Goal: Task Accomplishment & Management: Manage account settings

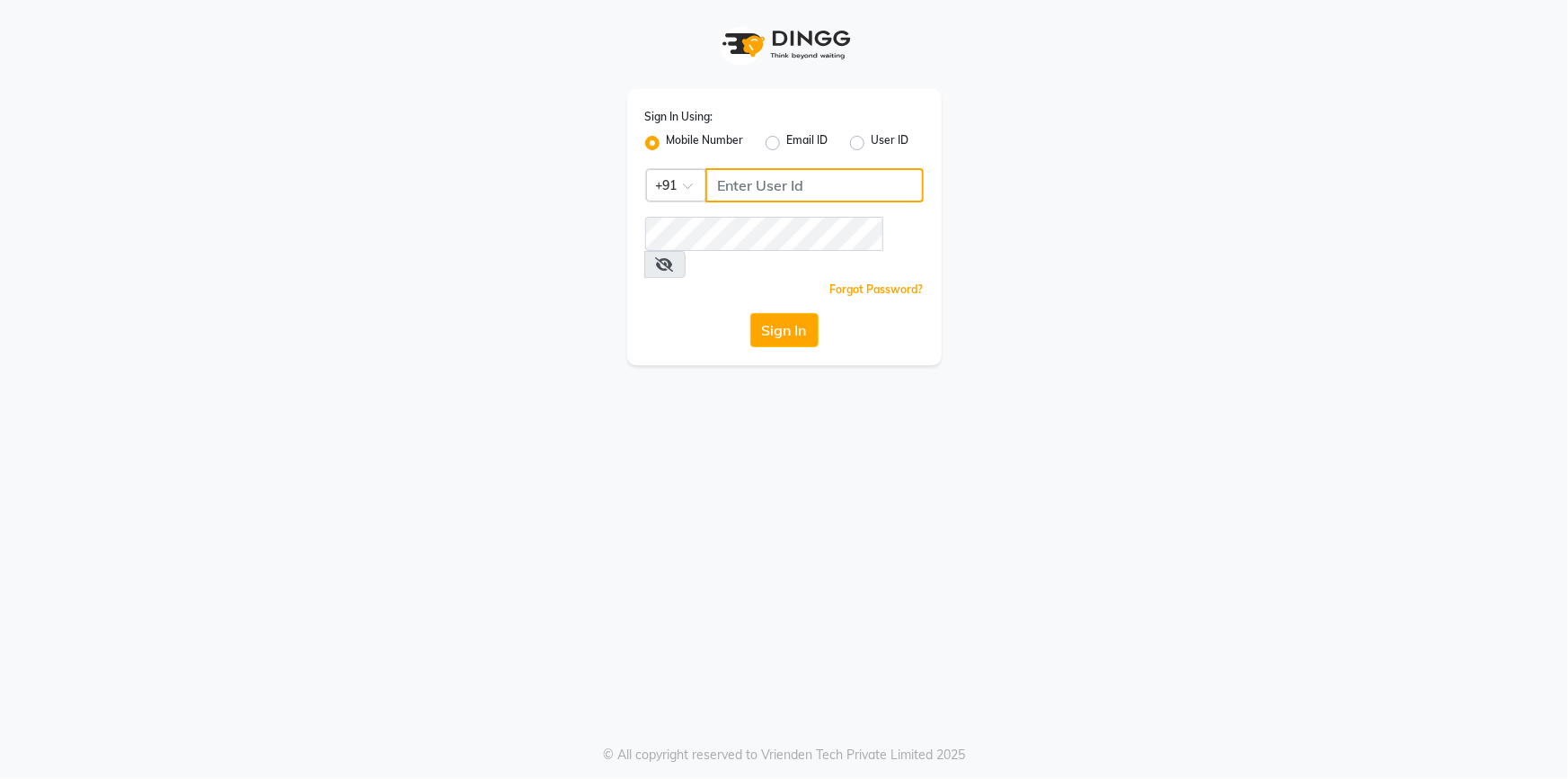
click at [801, 187] on input "Username" at bounding box center [814, 185] width 219 height 34
type input "8"
type input "9712198967"
click at [674, 257] on icon at bounding box center [665, 265] width 18 height 15
click at [672, 257] on icon at bounding box center [664, 265] width 16 height 15
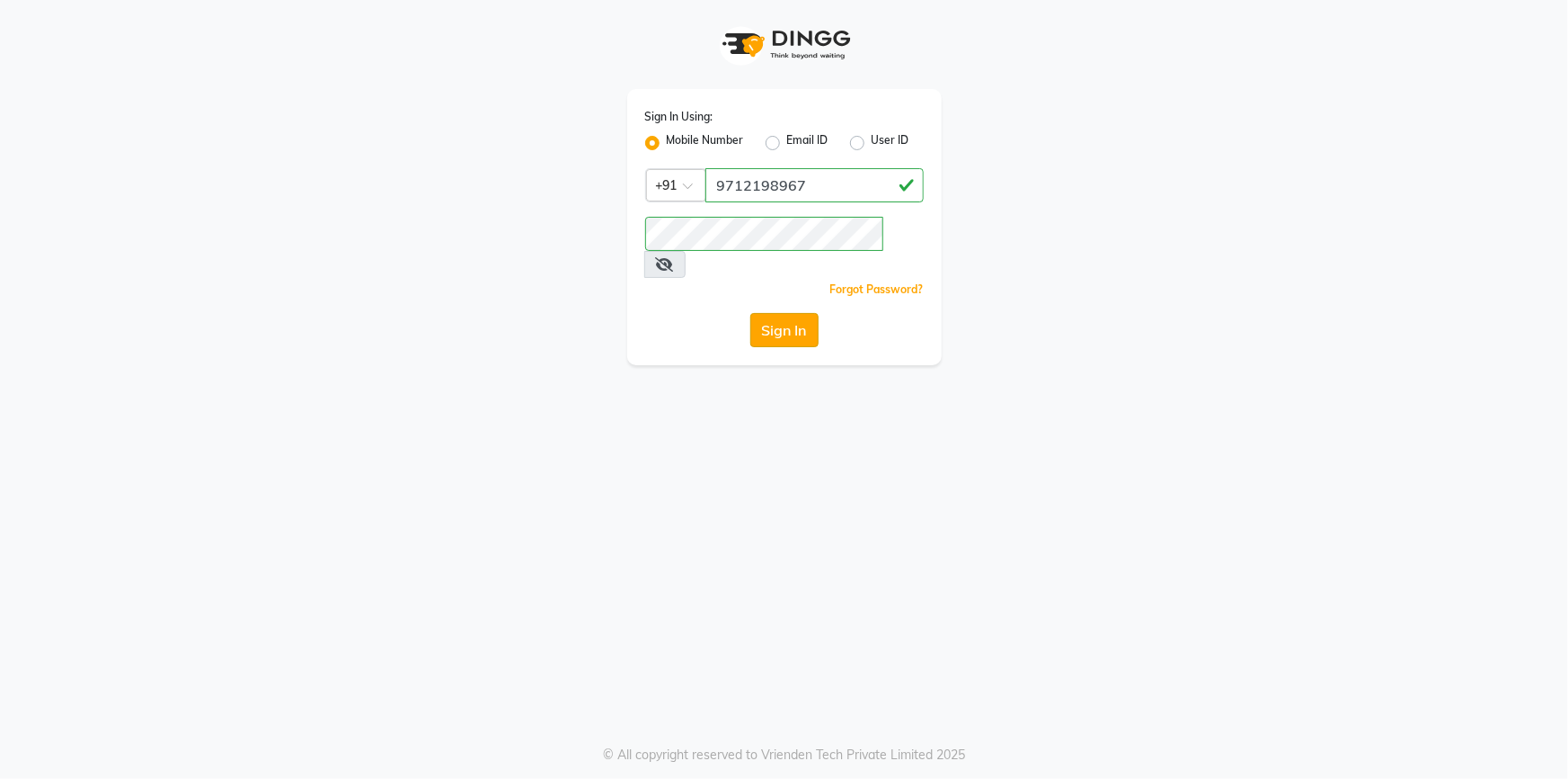
click at [785, 313] on button "Sign In" at bounding box center [784, 330] width 69 height 34
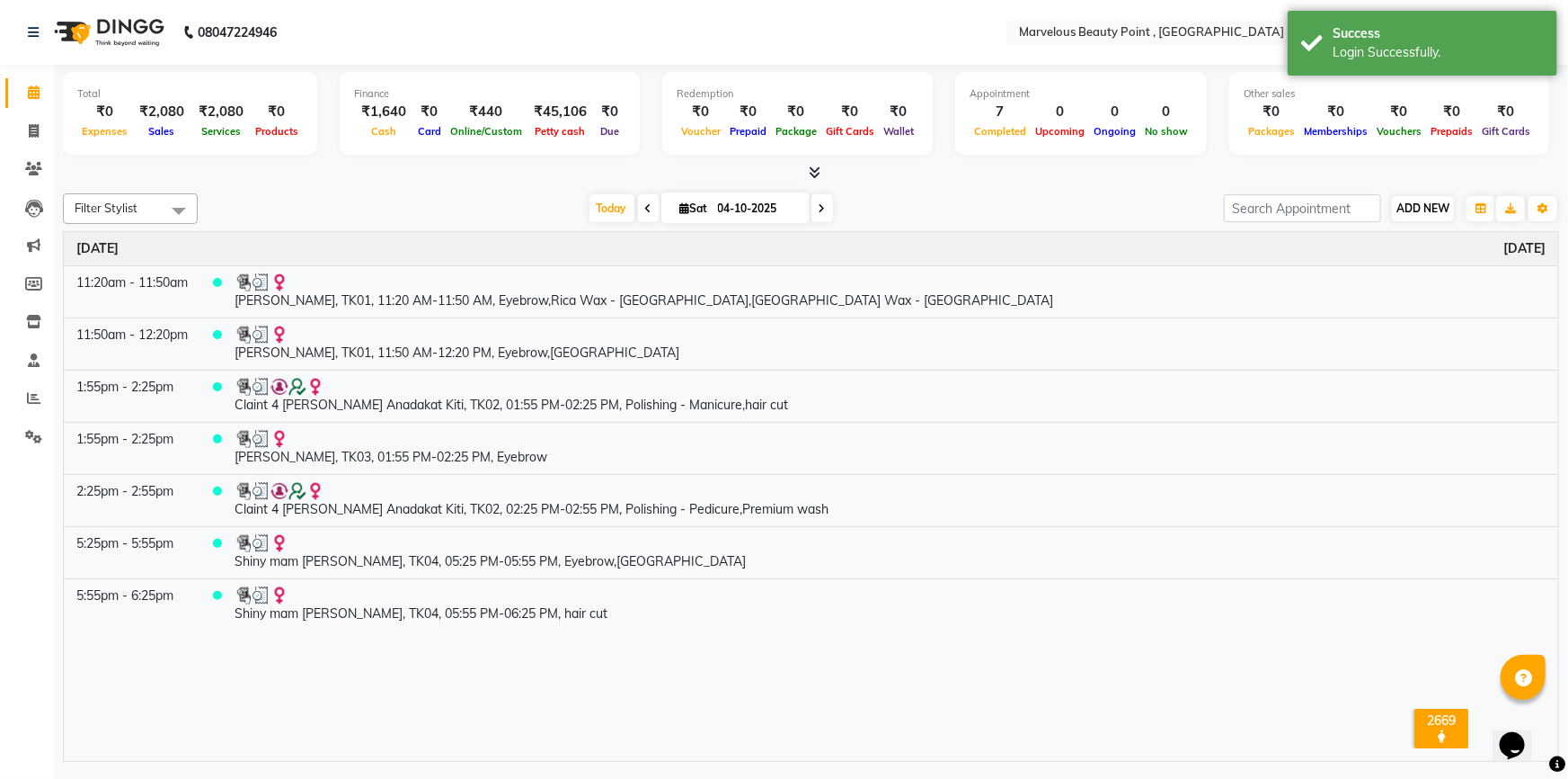
drag, startPoint x: 1444, startPoint y: 194, endPoint x: 1435, endPoint y: 206, distance: 15.0
click at [1444, 196] on div "ADD NEW Toggle Dropdown Add Appointment Add Invoice Add Expense Add Attendance …" at bounding box center [1423, 208] width 66 height 28
click at [1434, 207] on span "ADD NEW" at bounding box center [1423, 208] width 53 height 14
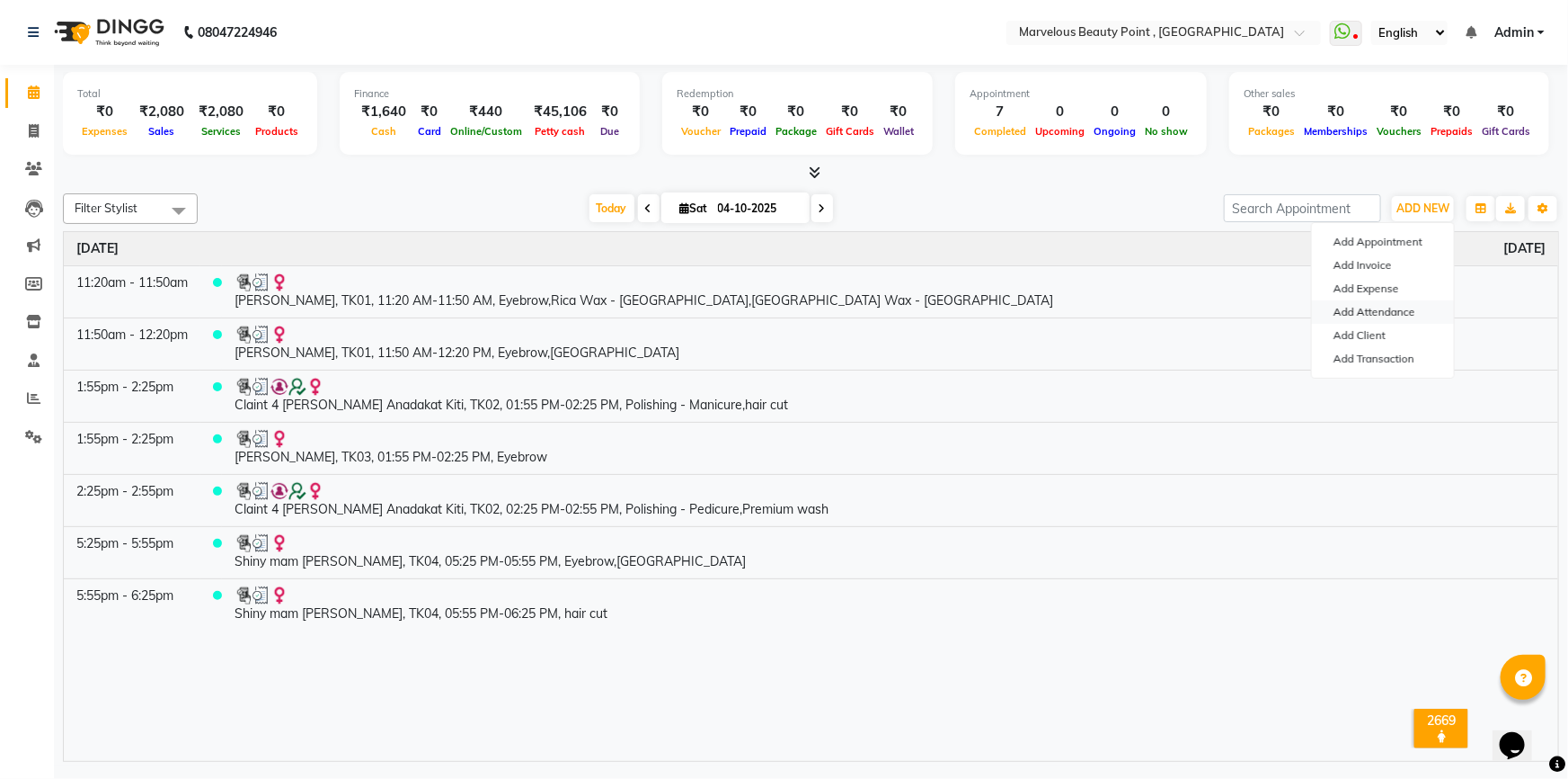
click at [1396, 310] on link "Add Attendance" at bounding box center [1382, 312] width 142 height 24
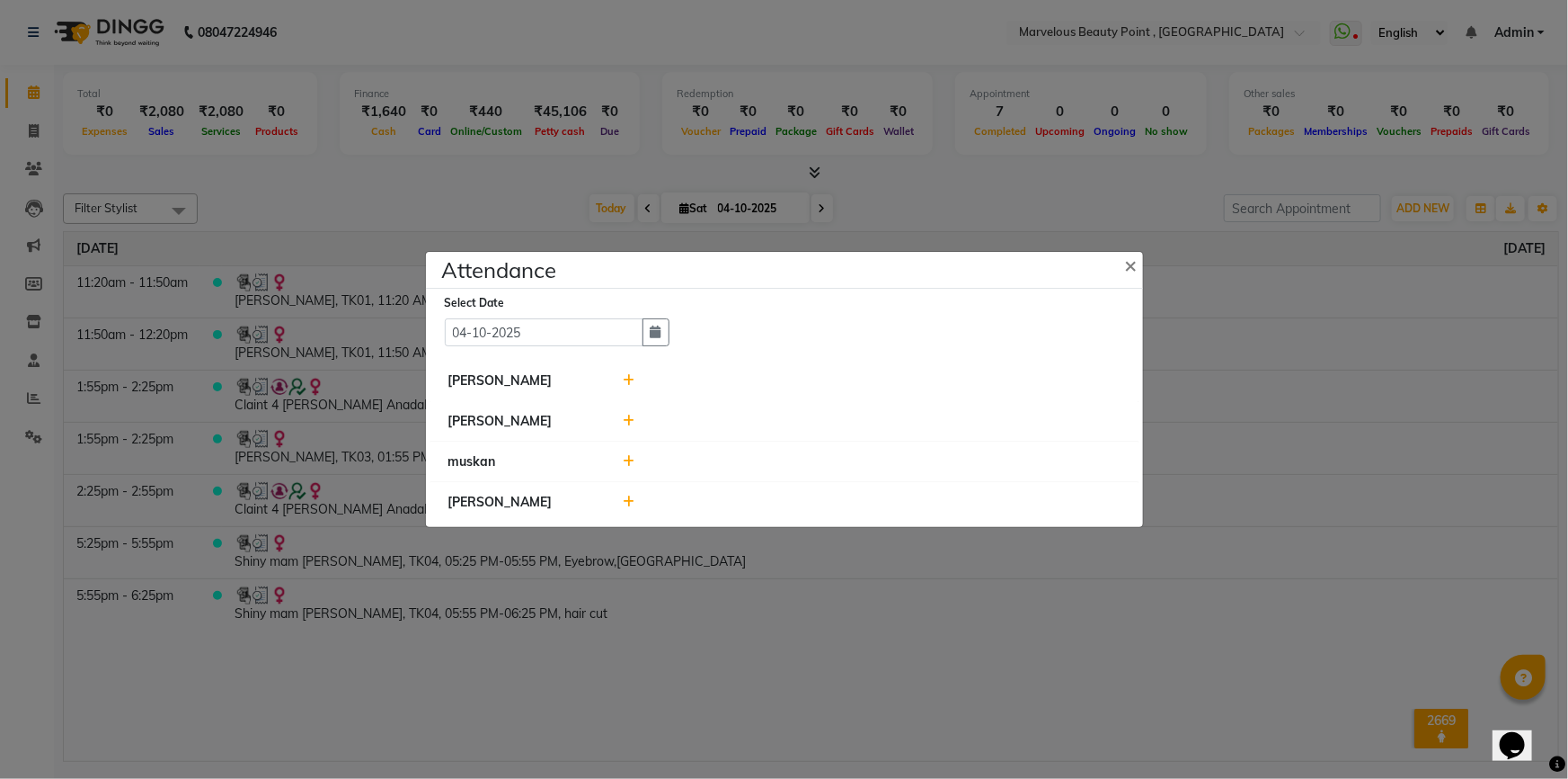
click at [625, 379] on icon at bounding box center [628, 381] width 12 height 13
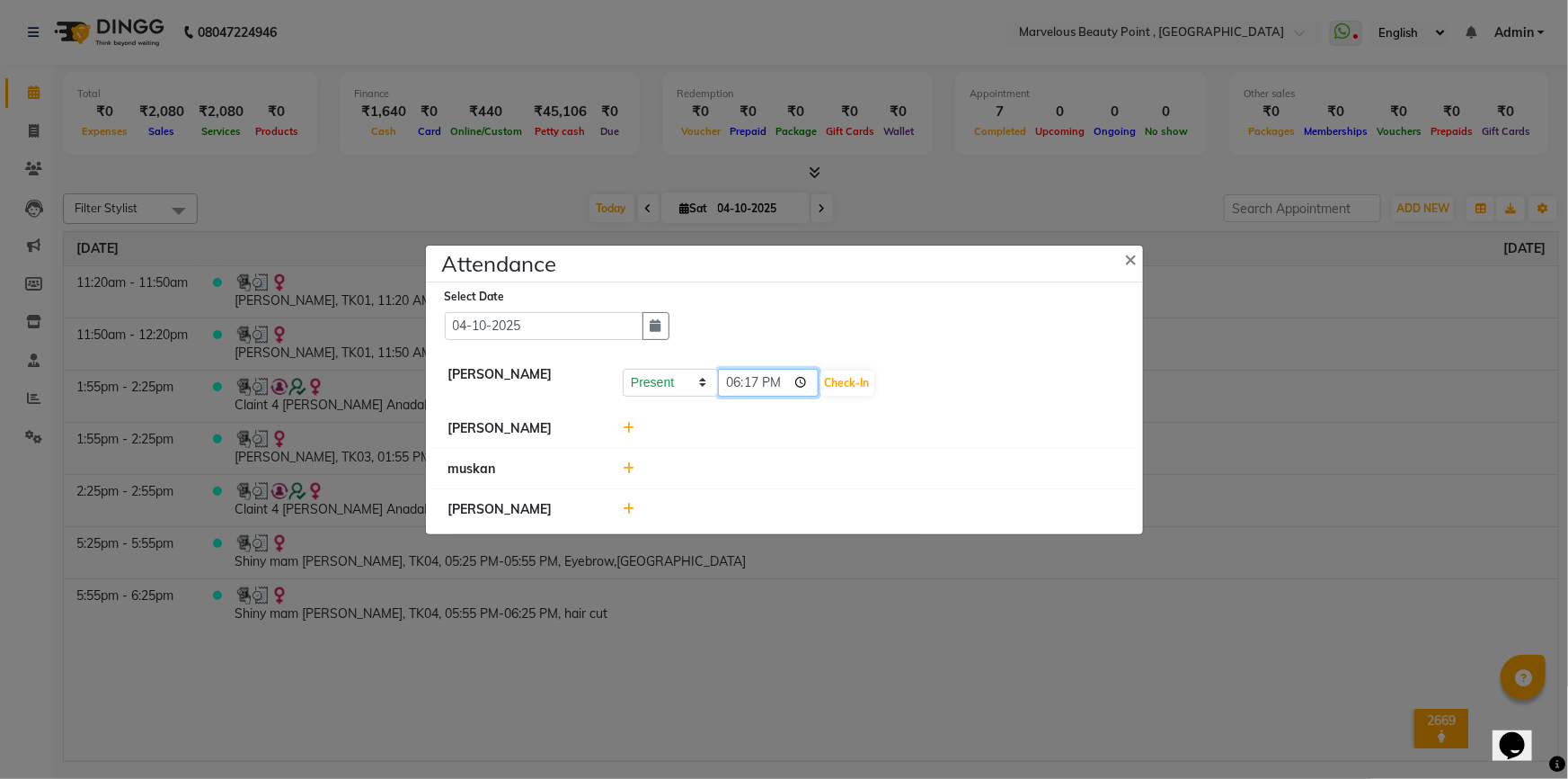
click at [779, 384] on input "18:17" at bounding box center [768, 383] width 101 height 27
type input "10:02"
click at [843, 384] on button "Check-In" at bounding box center [847, 384] width 54 height 26
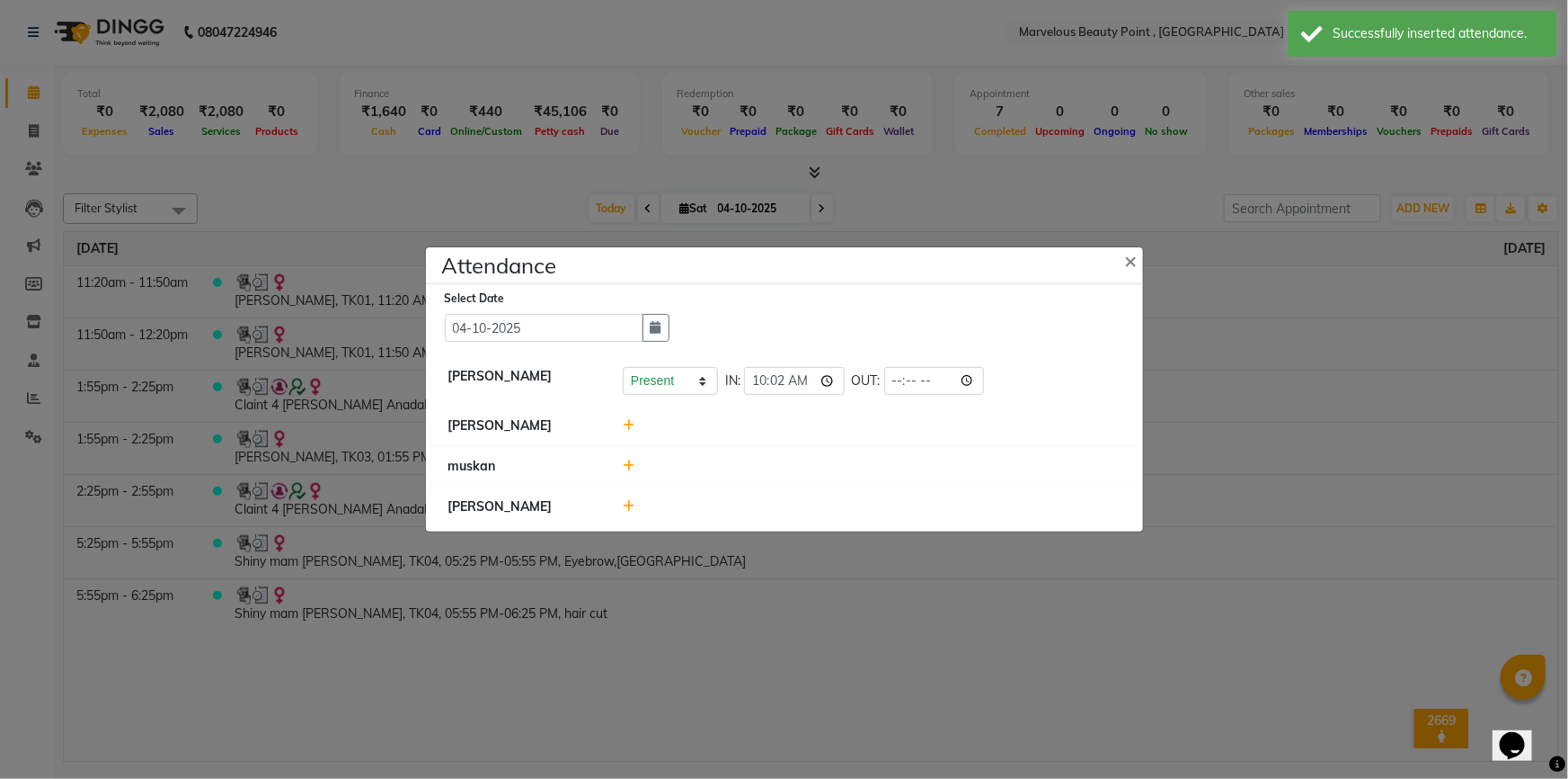
click at [626, 431] on icon at bounding box center [628, 426] width 12 height 13
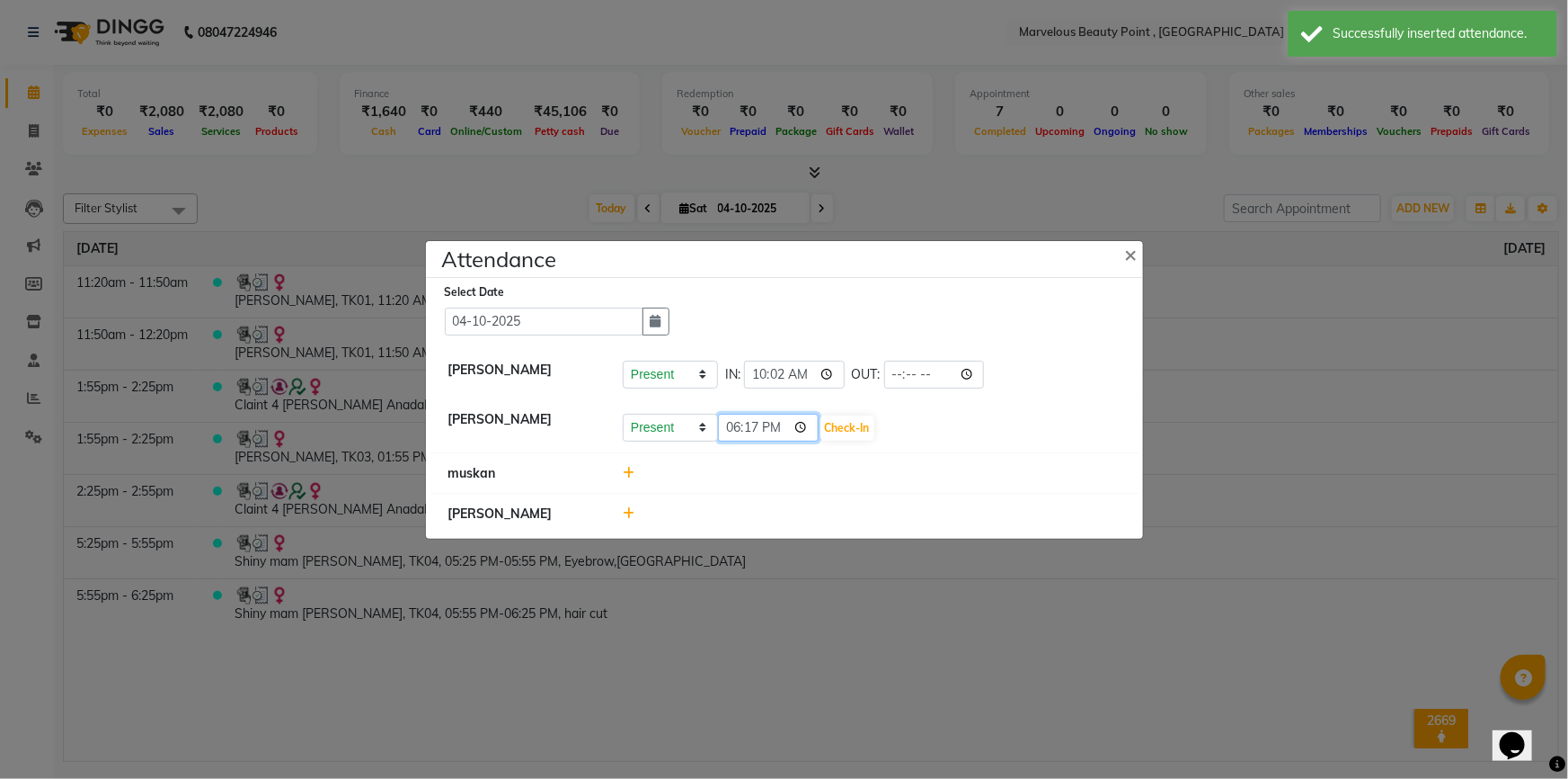
click at [779, 428] on input "18:17" at bounding box center [768, 427] width 101 height 27
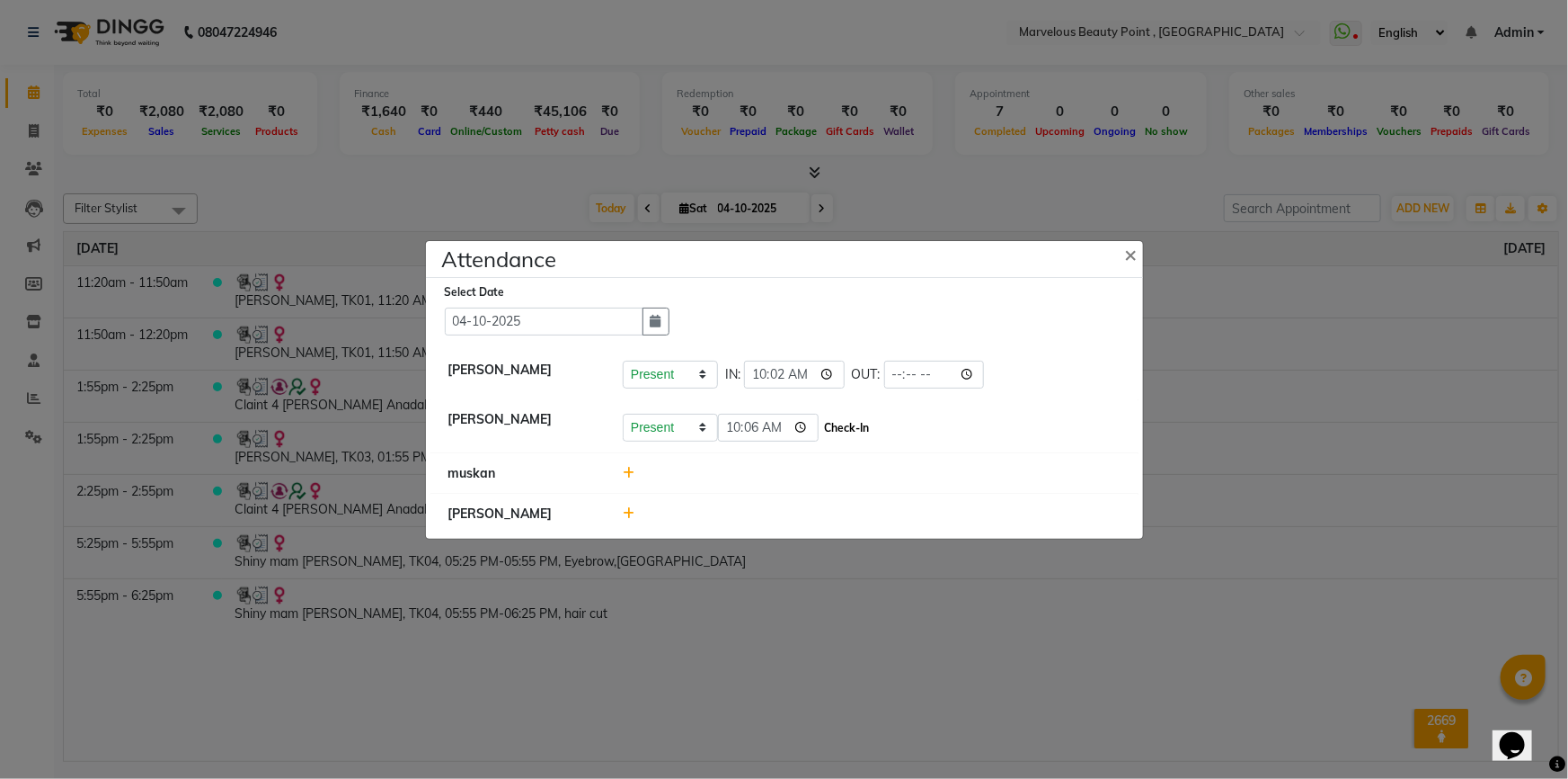
type input "10:06"
click at [826, 426] on button "Check-In" at bounding box center [847, 428] width 54 height 26
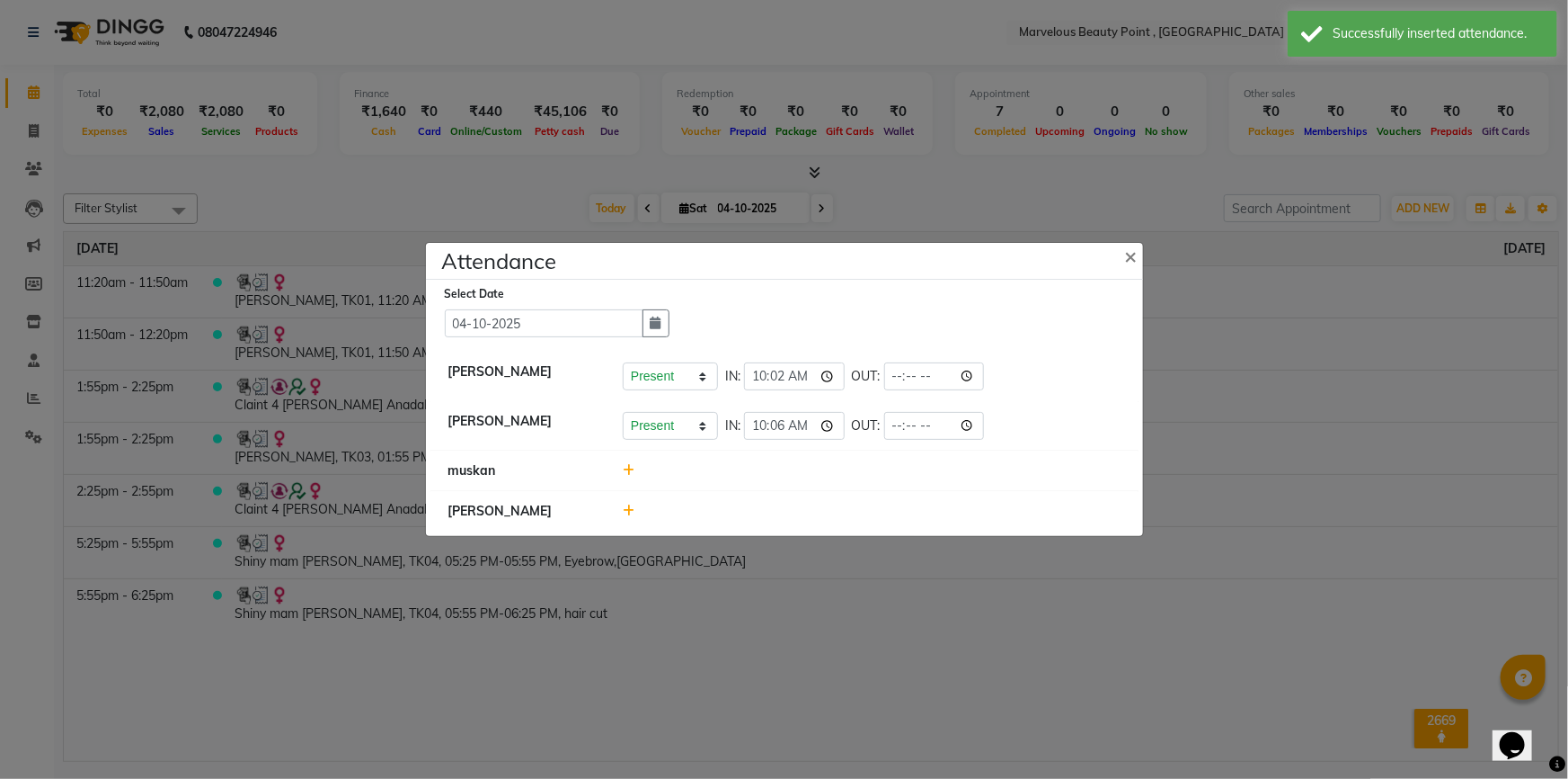
click at [628, 473] on icon at bounding box center [628, 471] width 12 height 13
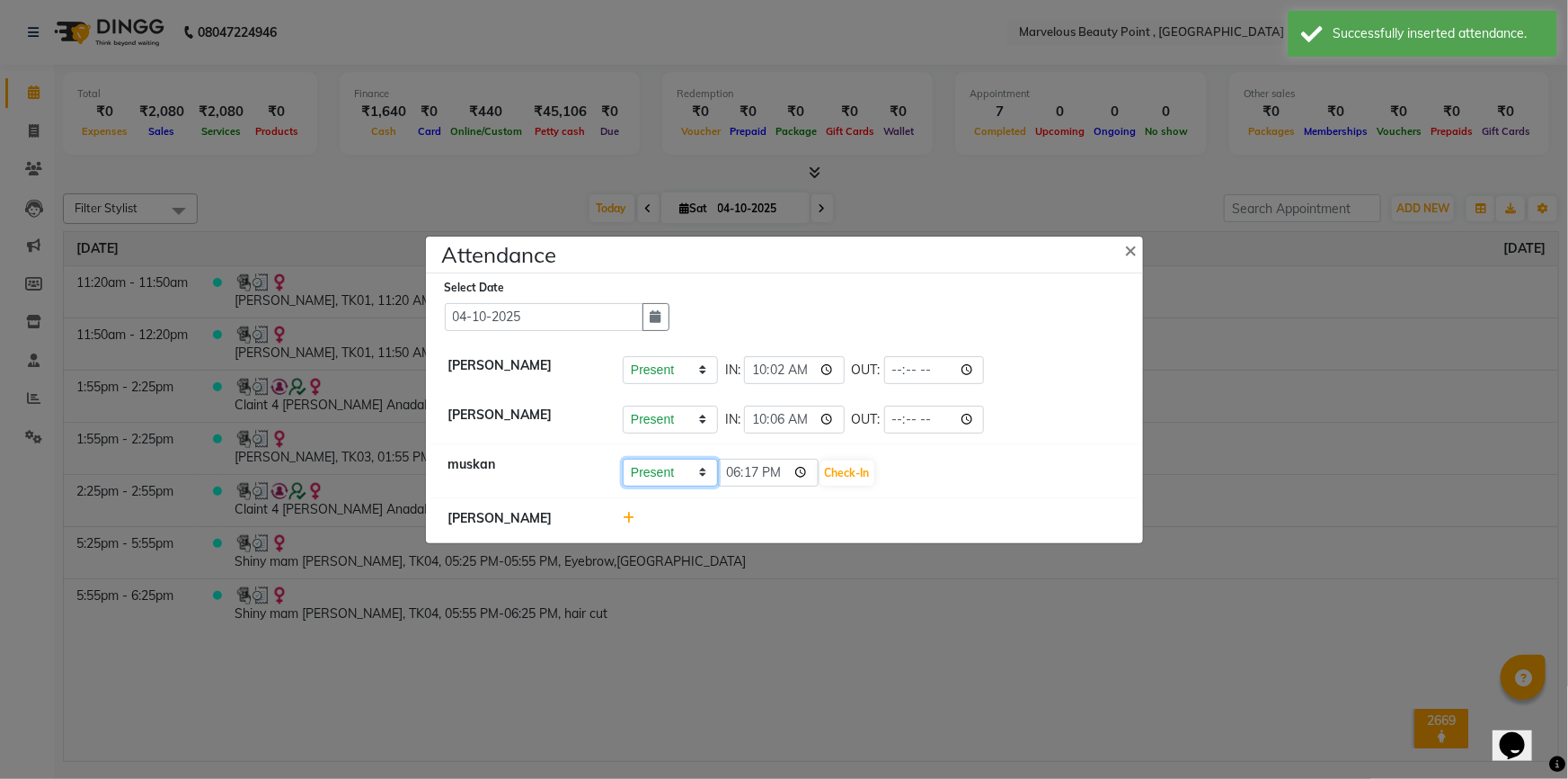
click at [703, 477] on select "Present Absent Late Half Day Weekly Off" at bounding box center [671, 472] width 95 height 27
select select "A"
click at [623, 459] on select "Present Absent Late Half Day Weekly Off" at bounding box center [671, 472] width 95 height 27
click at [742, 478] on button "Save" at bounding box center [737, 473] width 35 height 26
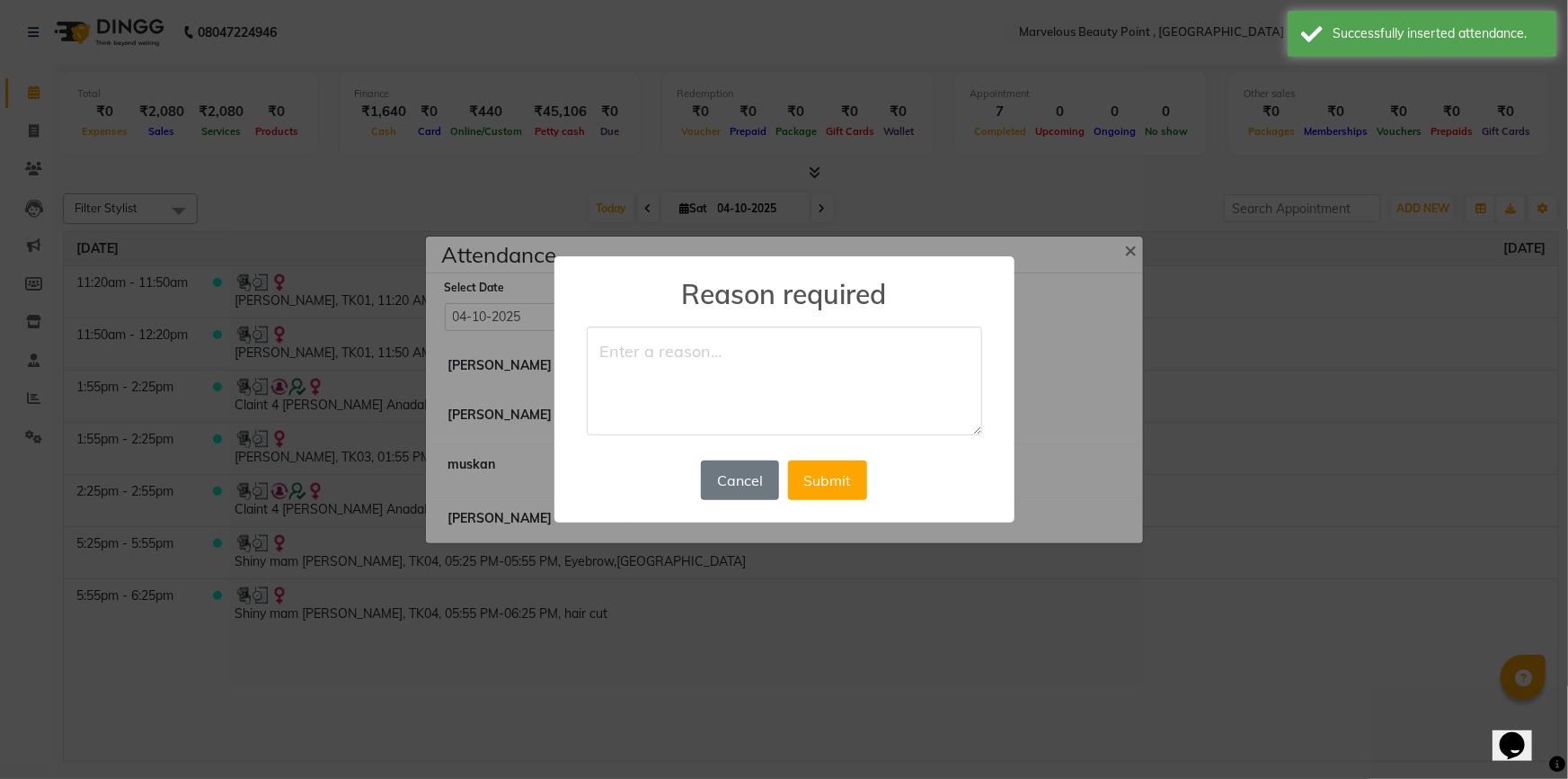
click at [693, 416] on textarea at bounding box center [784, 382] width 395 height 110
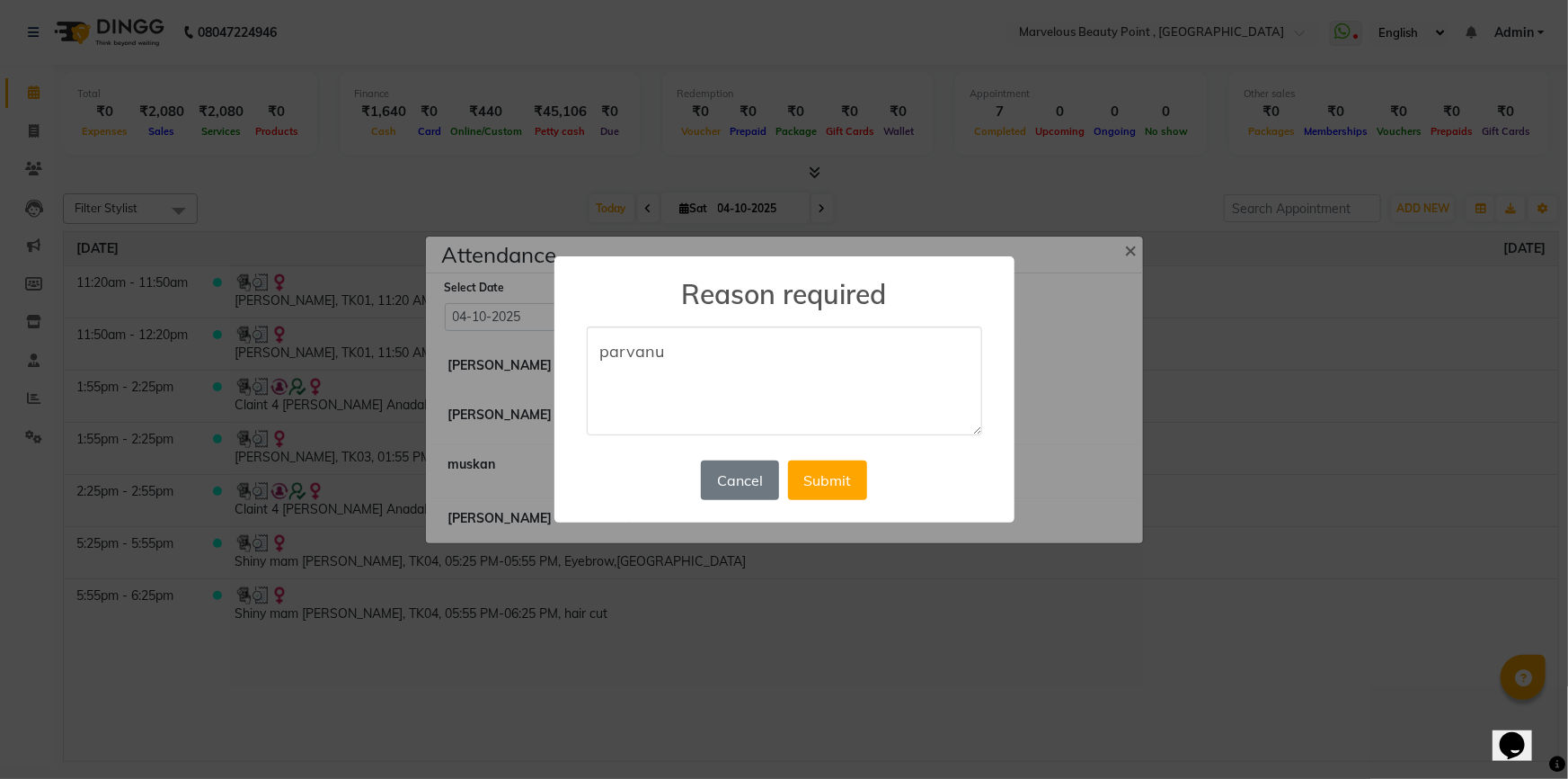
click at [695, 358] on textarea "parvanu" at bounding box center [784, 382] width 395 height 110
type textarea "parvanu"
click at [839, 471] on button "Submit" at bounding box center [827, 480] width 79 height 39
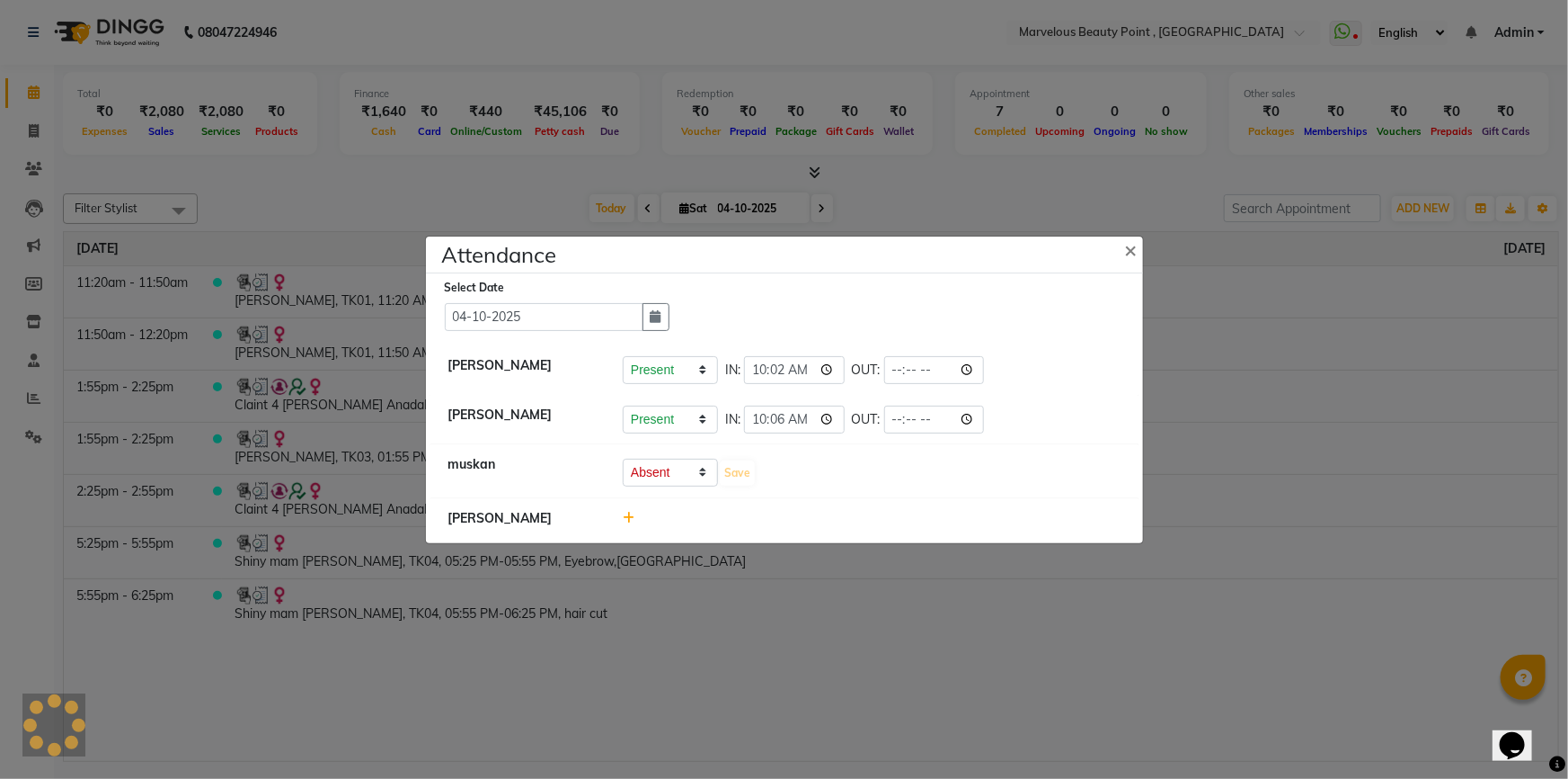
select select "A"
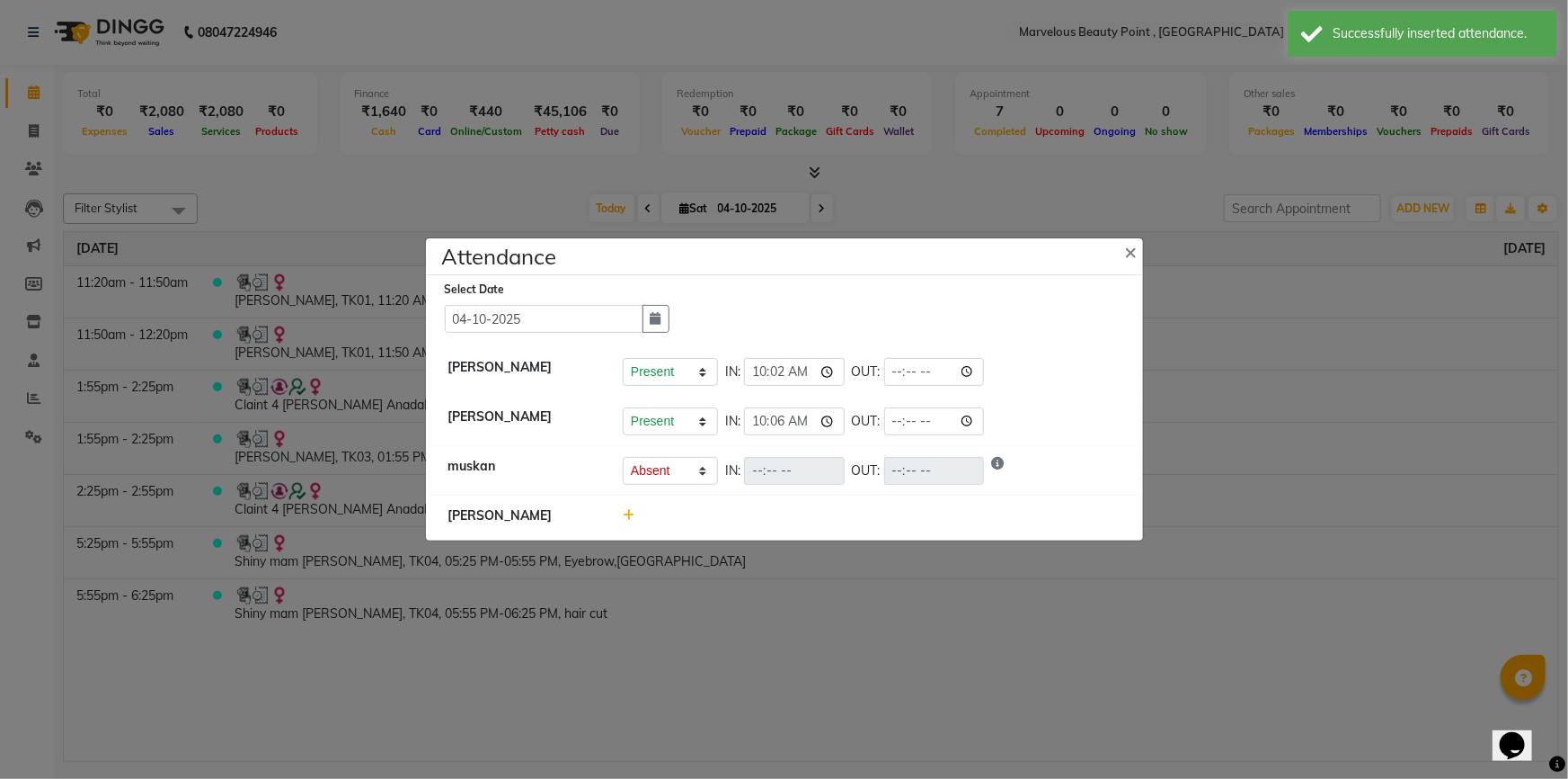
click at [847, 593] on ngb-modal-window "Attendance × Select Date [DATE] [PERSON_NAME] Present Absent Late Half Day Week…" at bounding box center [784, 389] width 1568 height 779
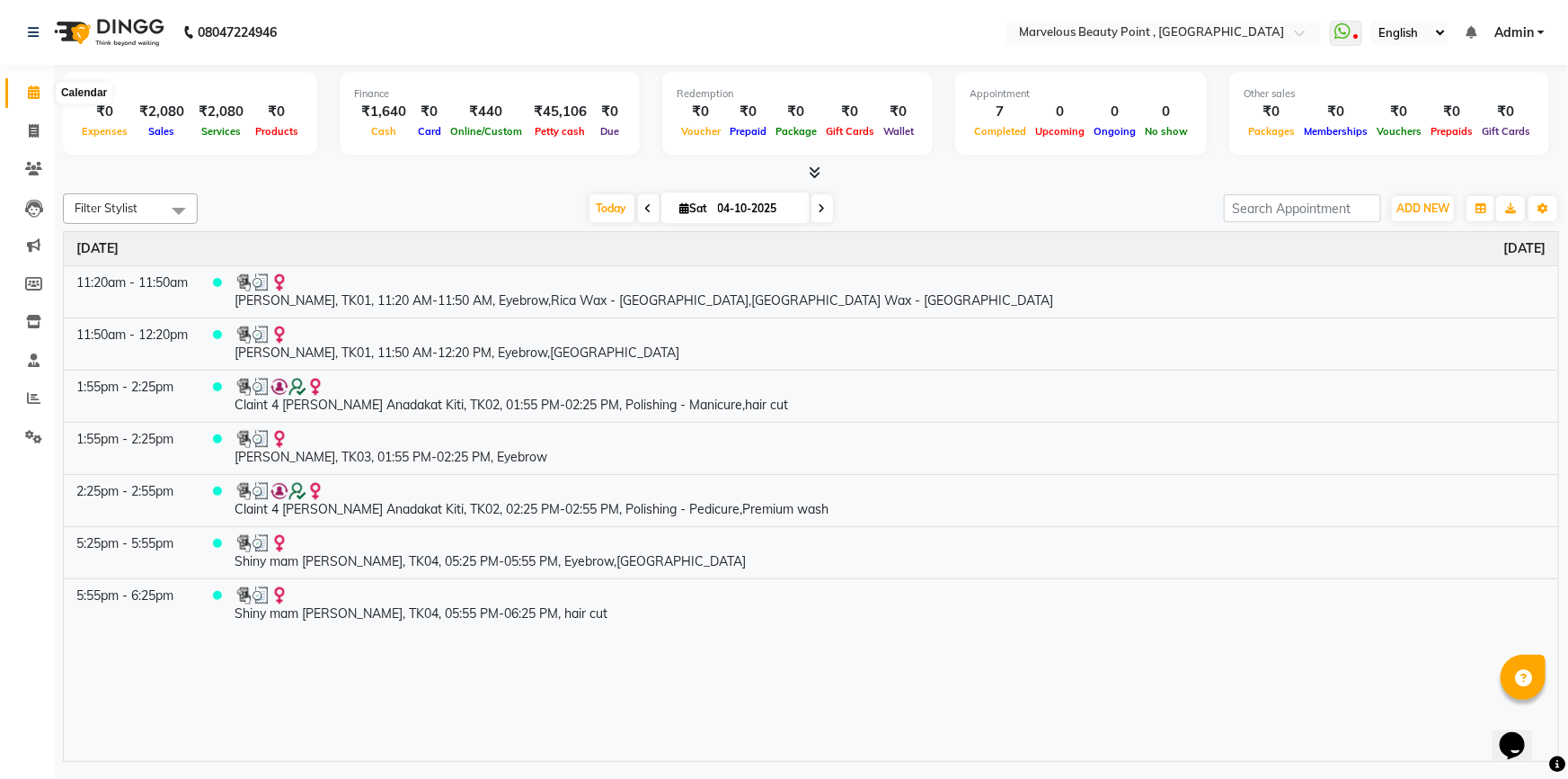
click at [34, 89] on icon at bounding box center [33, 92] width 12 height 14
click at [31, 127] on icon at bounding box center [33, 131] width 10 height 14
select select "6391"
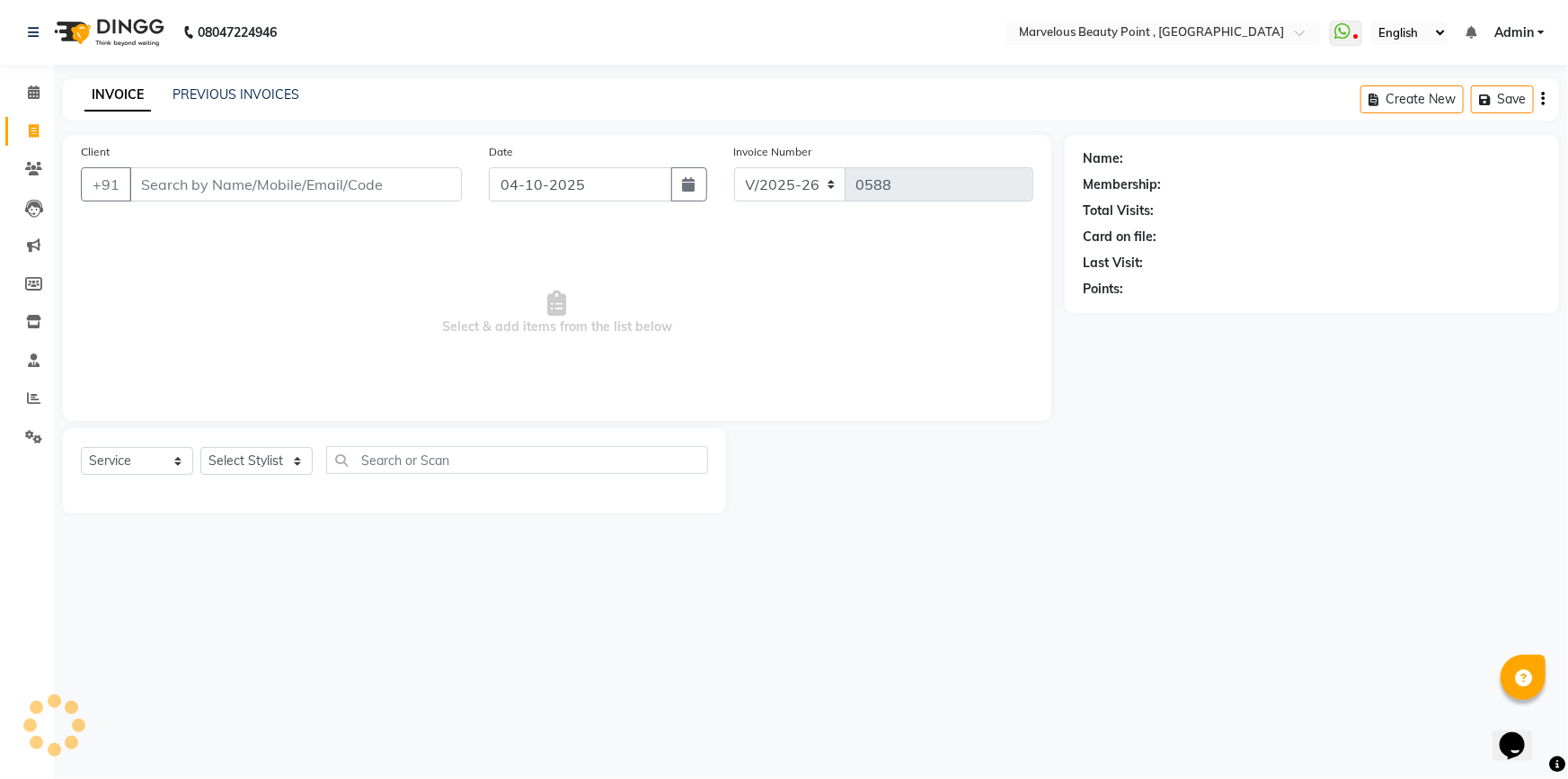
select select "V"
select select "48482"
click at [33, 81] on li "Calendar" at bounding box center [27, 93] width 54 height 38
click at [33, 81] on link "Calendar" at bounding box center [27, 92] width 43 height 29
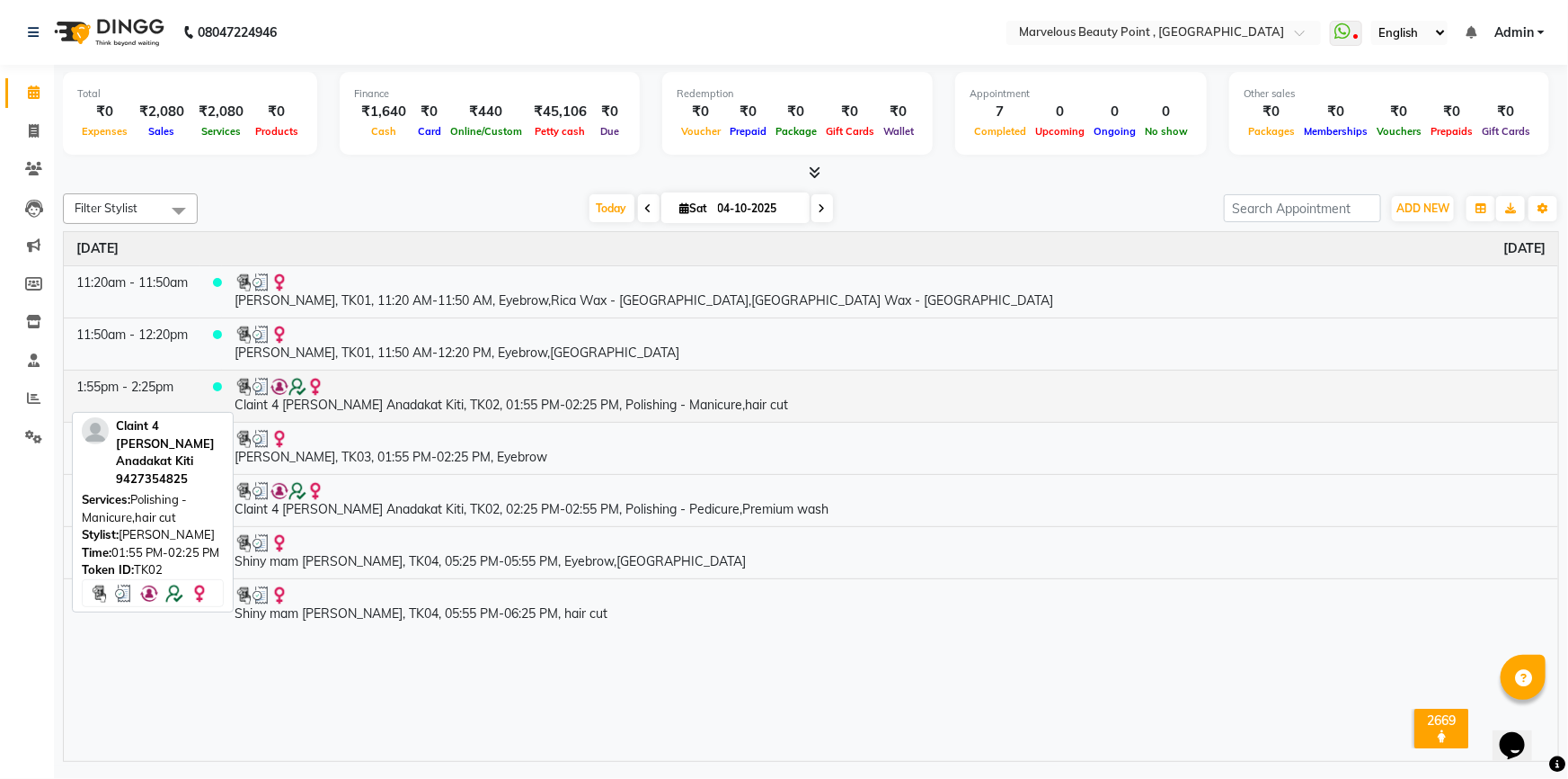
click at [313, 384] on img at bounding box center [316, 387] width 18 height 18
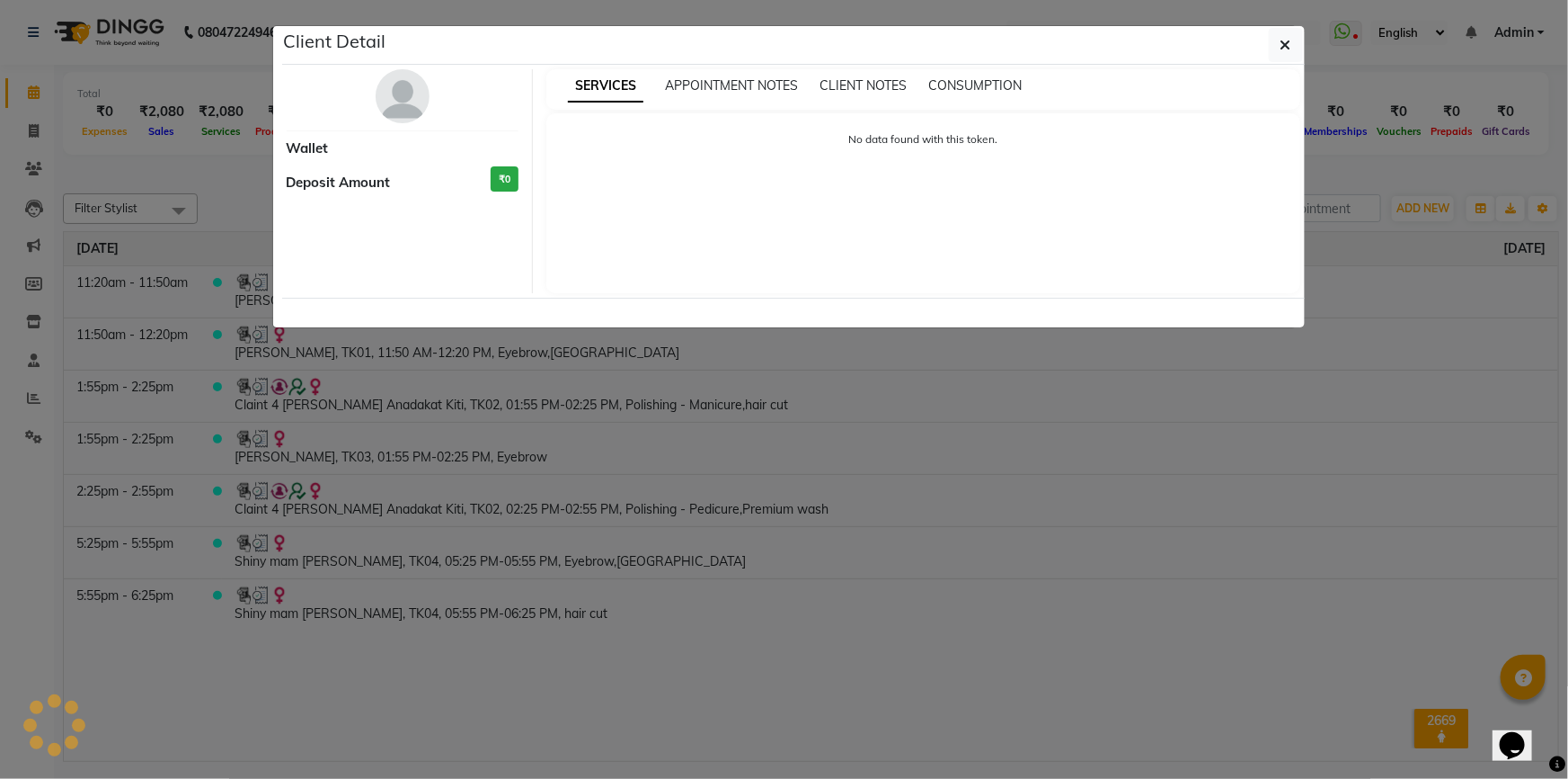
select select "3"
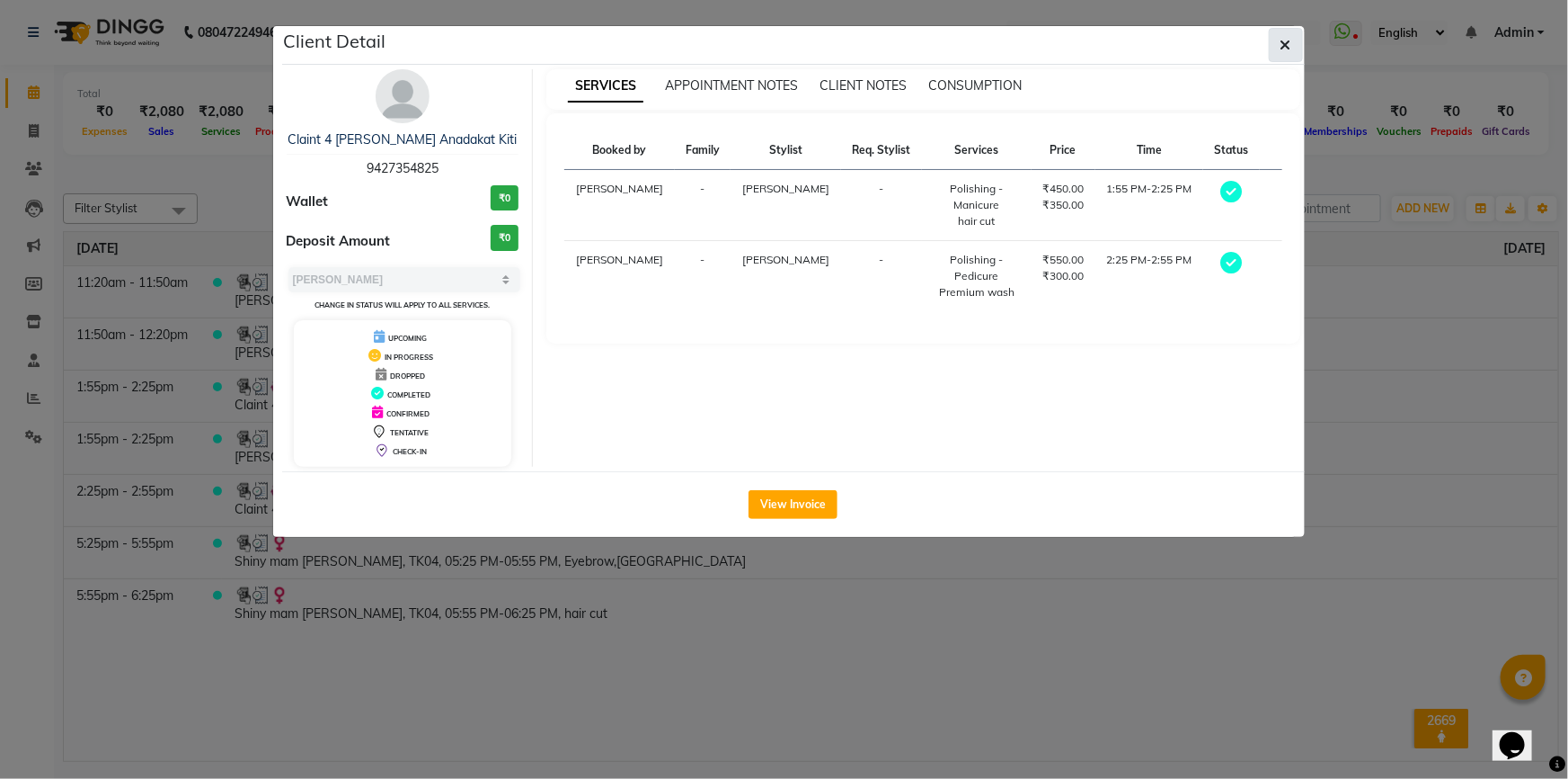
click at [1285, 43] on icon "button" at bounding box center [1286, 45] width 11 height 15
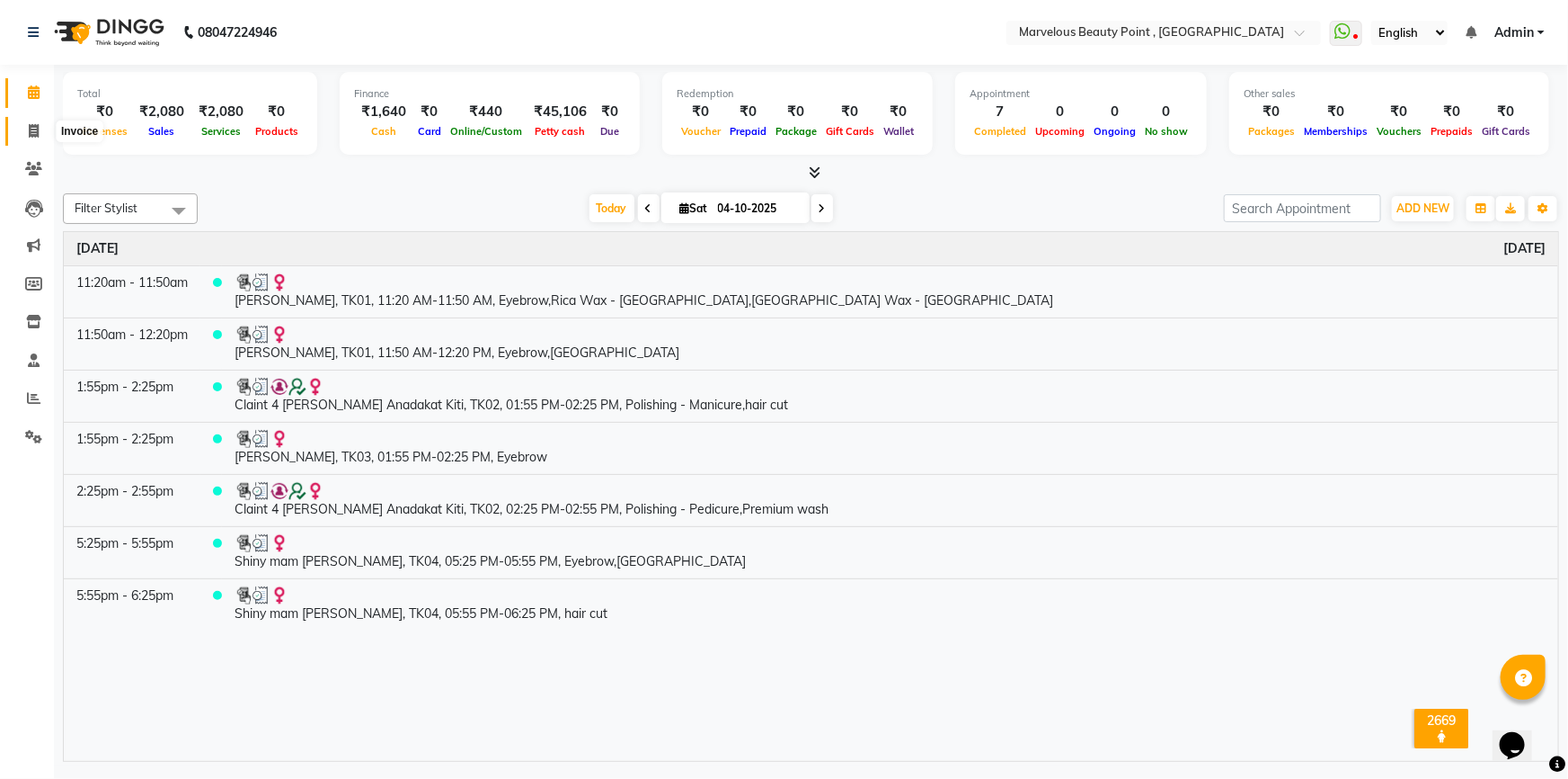
click at [29, 124] on icon at bounding box center [33, 131] width 10 height 14
select select "6391"
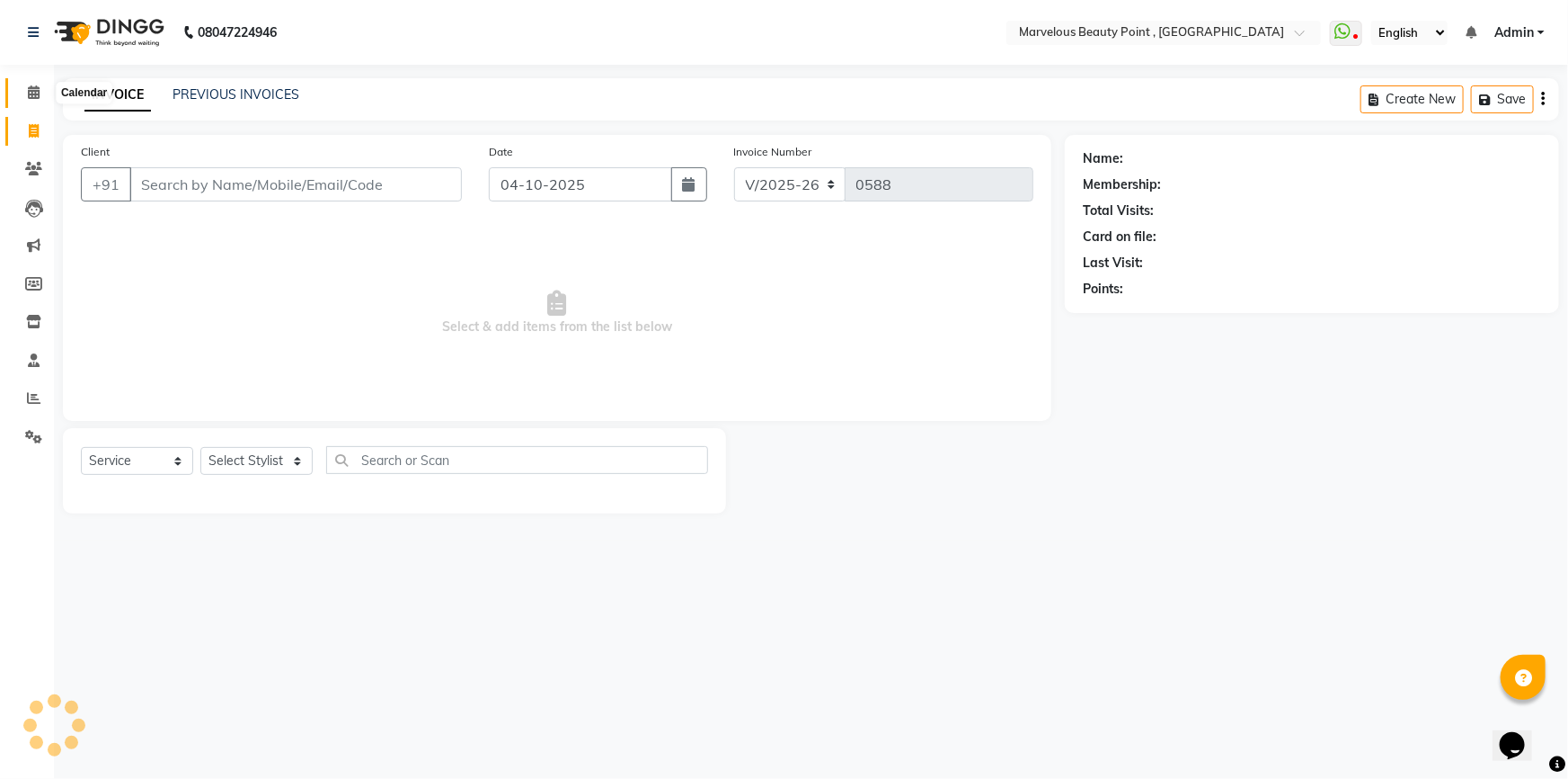
select select "V"
click at [25, 90] on span at bounding box center [34, 92] width 31 height 21
